Goal: Task Accomplishment & Management: Use online tool/utility

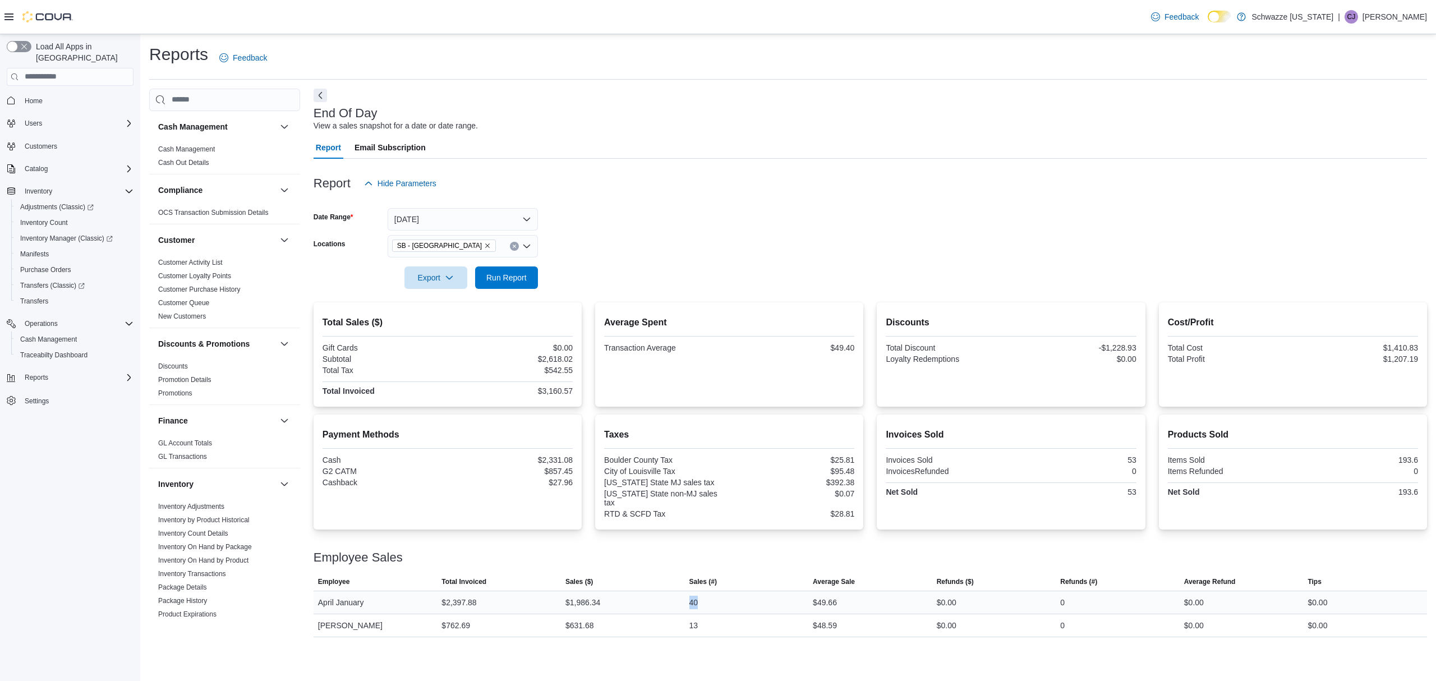
drag, startPoint x: 709, startPoint y: 598, endPoint x: 620, endPoint y: 593, distance: 88.7
click at [620, 593] on tr "Employee April January Total Invoiced $2,397.88 Sales ($) $1,986.34 Sales (#) 4…" at bounding box center [869, 601] width 1113 height 23
drag, startPoint x: 522, startPoint y: 280, endPoint x: 587, endPoint y: 241, distance: 76.0
click at [525, 277] on span "Run Report" at bounding box center [506, 277] width 40 height 11
